Goal: Task Accomplishment & Management: Use online tool/utility

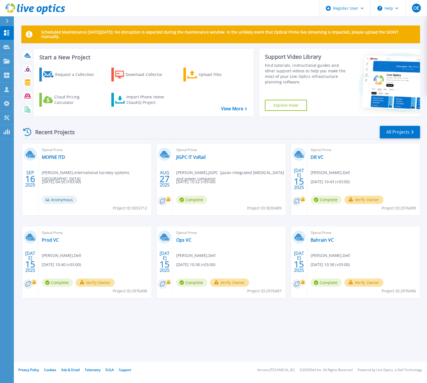
click at [255, 329] on div "Scheduled Maintenance [DATE][DATE]: No disruption is expected during the mainte…" at bounding box center [220, 180] width 413 height 361
click at [208, 78] on div "Upload Files" at bounding box center [220, 74] width 44 height 11
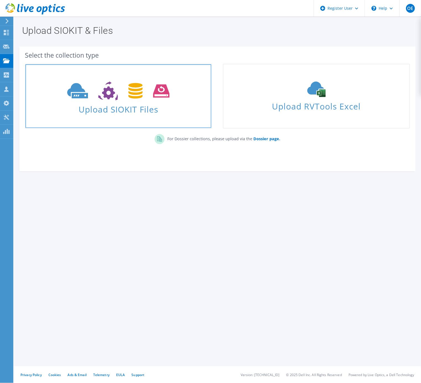
click at [136, 110] on span "Upload SIOKIT Files" at bounding box center [118, 108] width 186 height 12
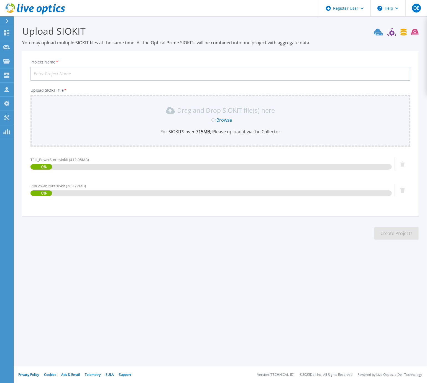
click at [65, 74] on input "Project Name *" at bounding box center [219, 74] width 379 height 14
click at [65, 74] on input "BA" at bounding box center [219, 74] width 379 height 14
type input "BATELECO VXRAIL PST UPG"
click at [305, 244] on section "Upload SIOKIT You may upload multiple SIOKIT files at the same time. All the Op…" at bounding box center [220, 134] width 413 height 236
